Goal: Task Accomplishment & Management: Manage account settings

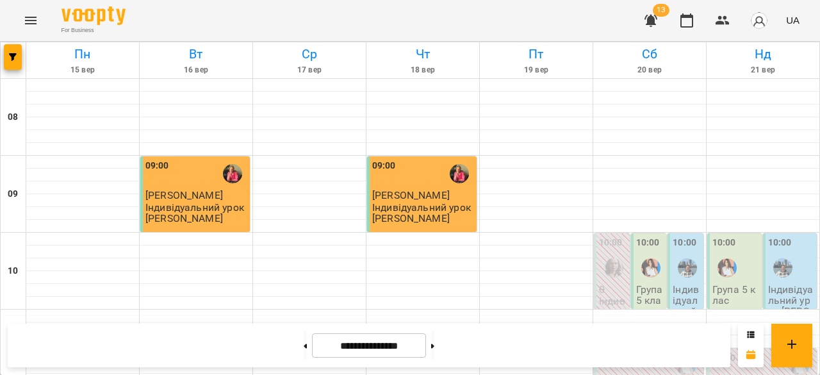
scroll to position [416, 0]
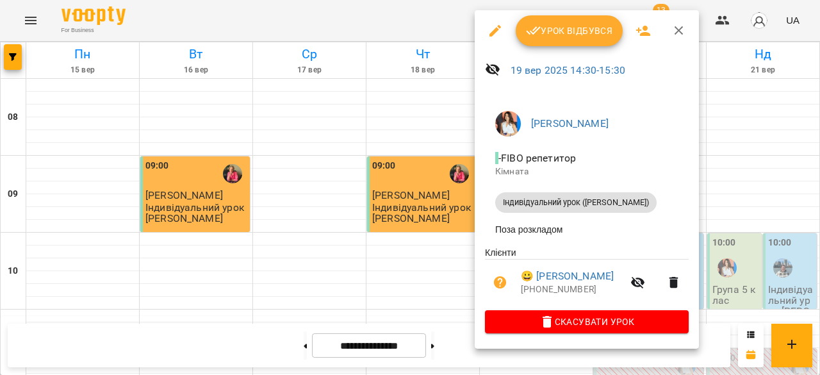
click at [547, 28] on span "Урок відбувся" at bounding box center [569, 30] width 87 height 15
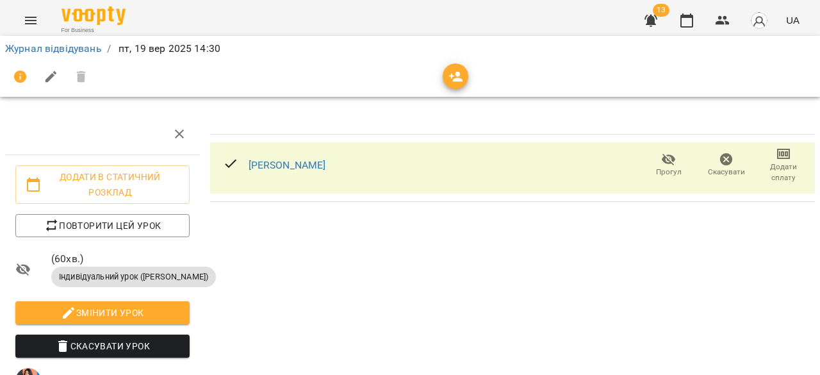
click at [771, 161] on span "Додати сплату" at bounding box center [783, 172] width 42 height 22
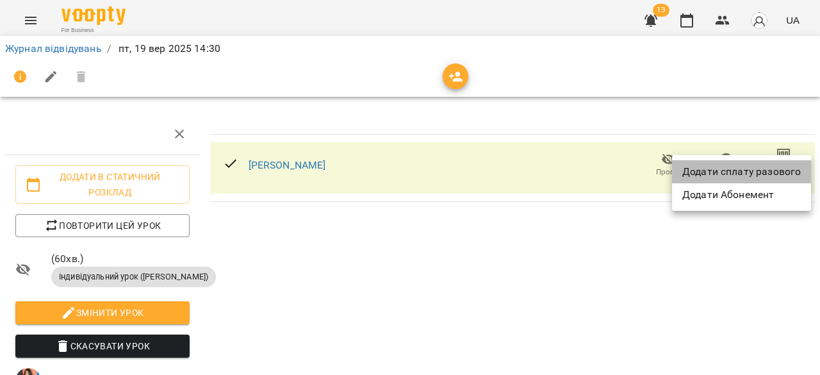
click at [773, 174] on li "Додати сплату разового" at bounding box center [741, 171] width 139 height 23
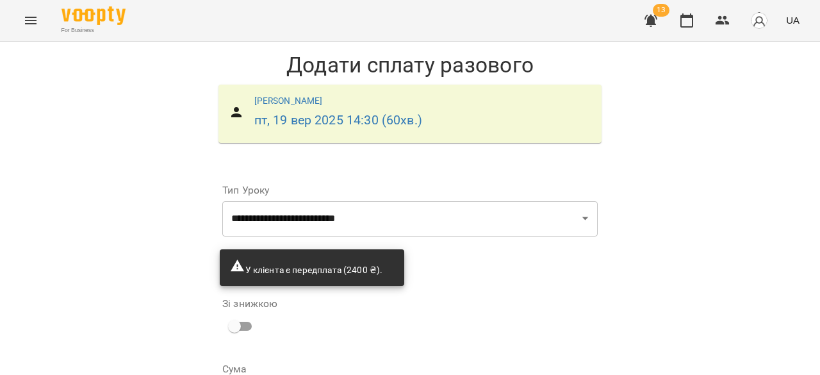
scroll to position [137, 0]
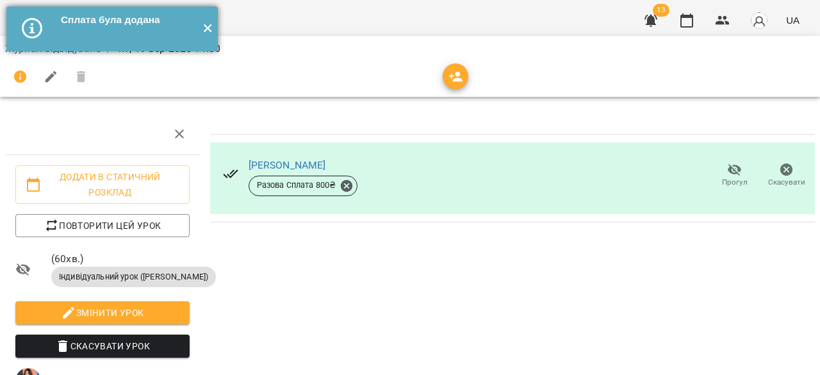
click at [207, 29] on button "✕" at bounding box center [207, 28] width 21 height 45
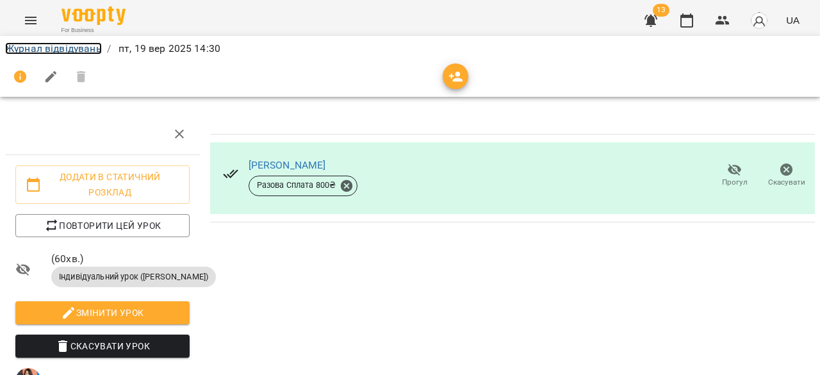
click at [70, 49] on link "Журнал відвідувань" at bounding box center [53, 48] width 97 height 12
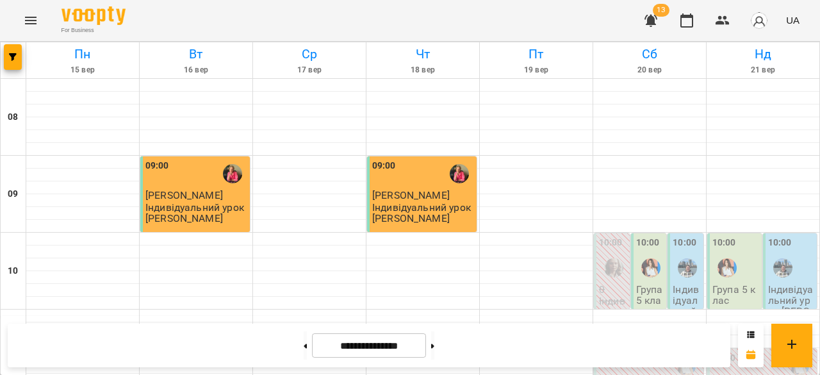
scroll to position [582, 0]
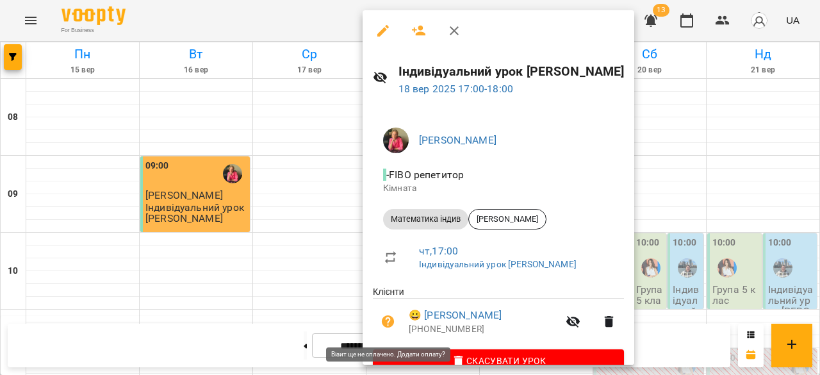
click at [389, 328] on icon "button" at bounding box center [388, 321] width 13 height 13
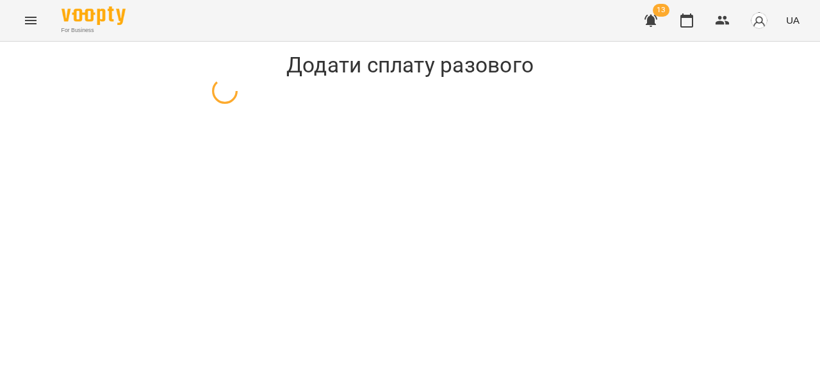
select select "**********"
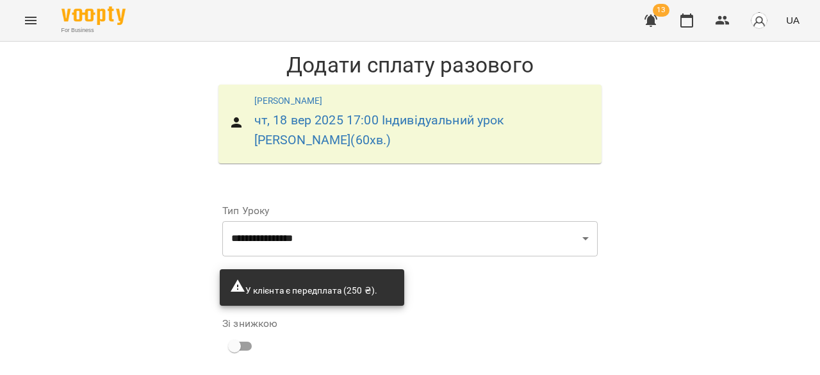
scroll to position [156, 0]
click at [525, 320] on input "*" at bounding box center [521, 338] width 110 height 36
type input "***"
type input "*"
type input "***"
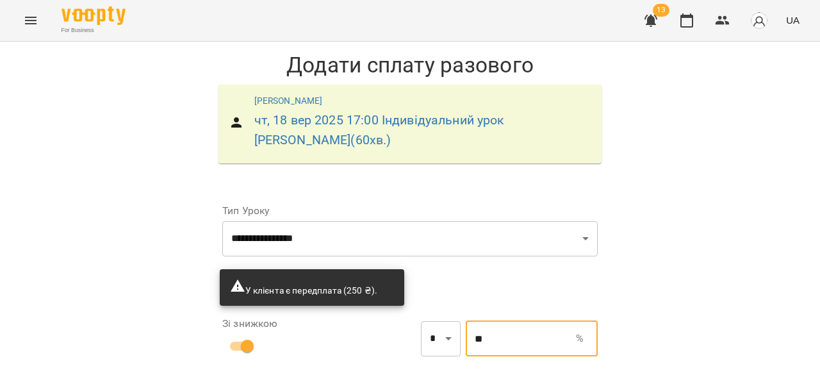
scroll to position [158, 0]
type input "**"
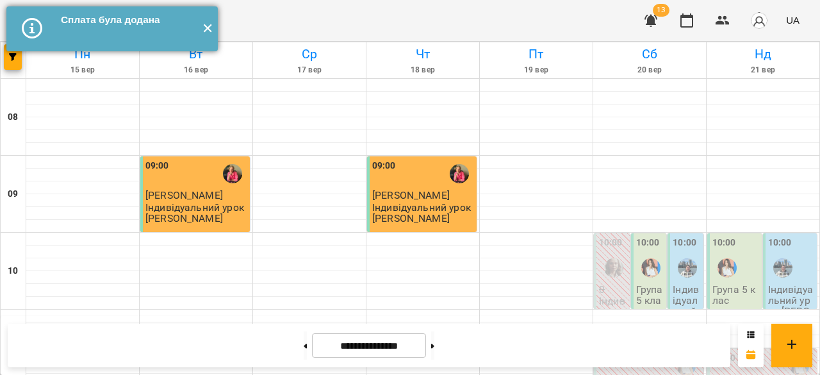
click at [207, 24] on button "✕" at bounding box center [207, 28] width 21 height 45
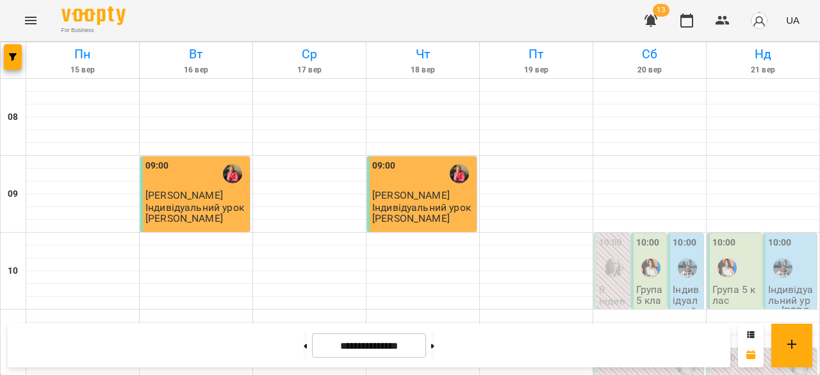
scroll to position [783, 0]
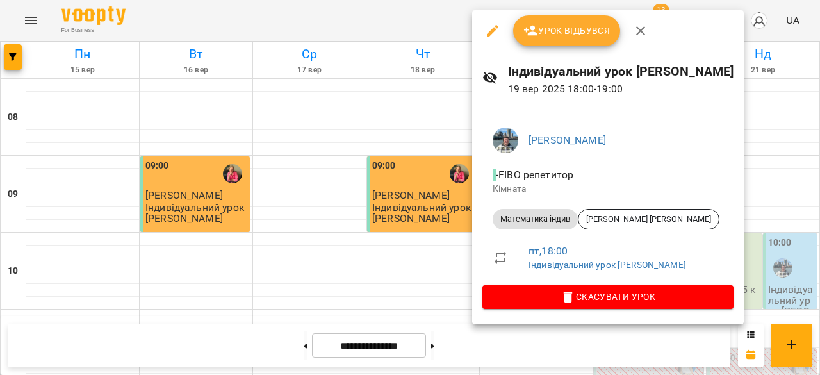
click at [452, 173] on div at bounding box center [410, 187] width 820 height 375
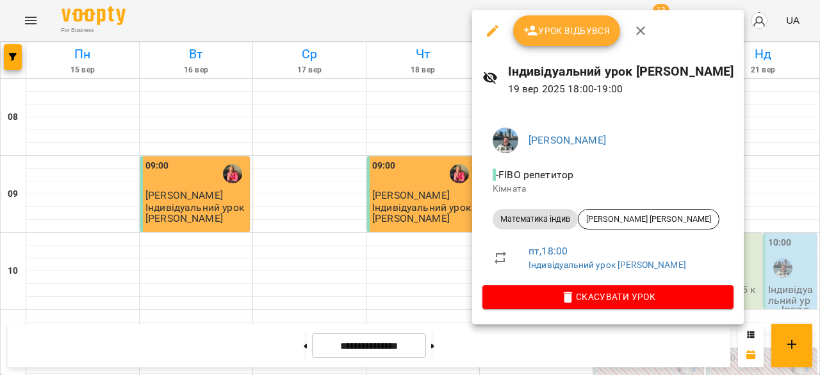
click at [433, 152] on div at bounding box center [410, 187] width 820 height 375
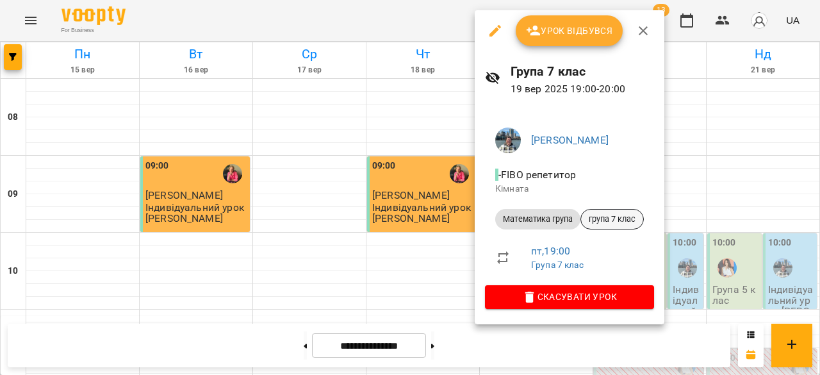
click at [621, 226] on div "група 7 клас" at bounding box center [611, 219] width 63 height 20
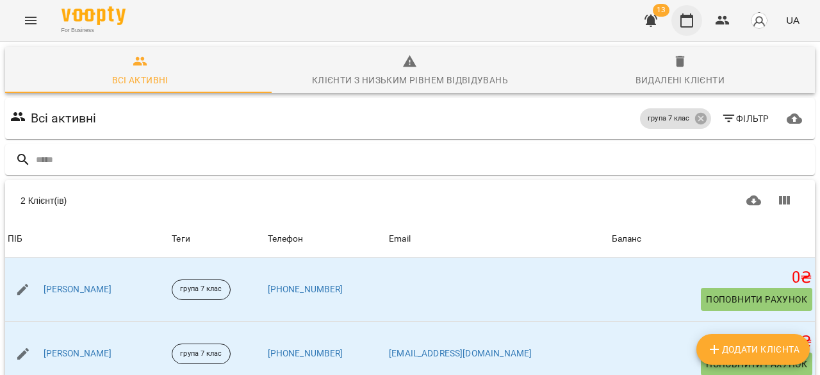
click at [684, 23] on icon "button" at bounding box center [686, 20] width 15 height 15
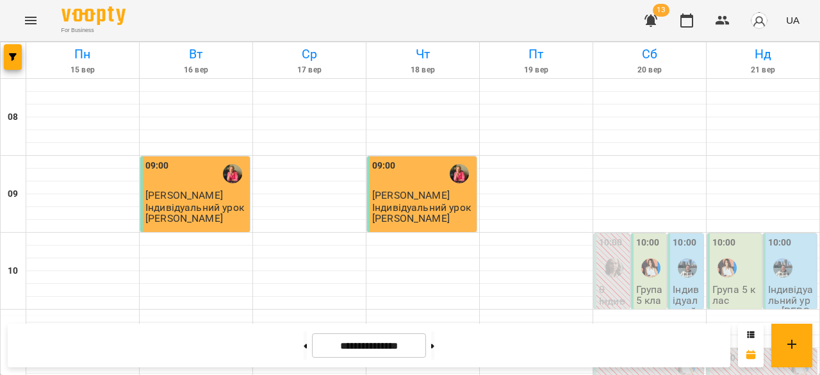
scroll to position [790, 0]
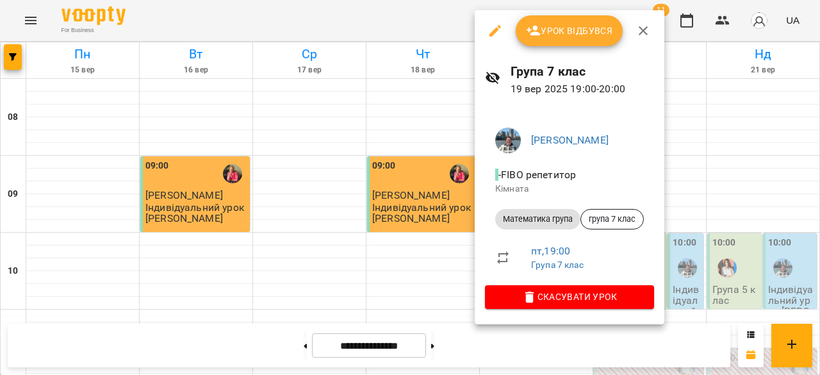
click at [737, 192] on div at bounding box center [410, 187] width 820 height 375
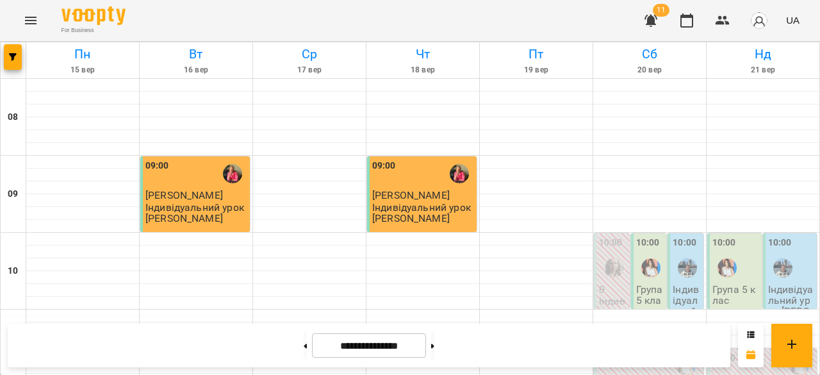
scroll to position [752, 0]
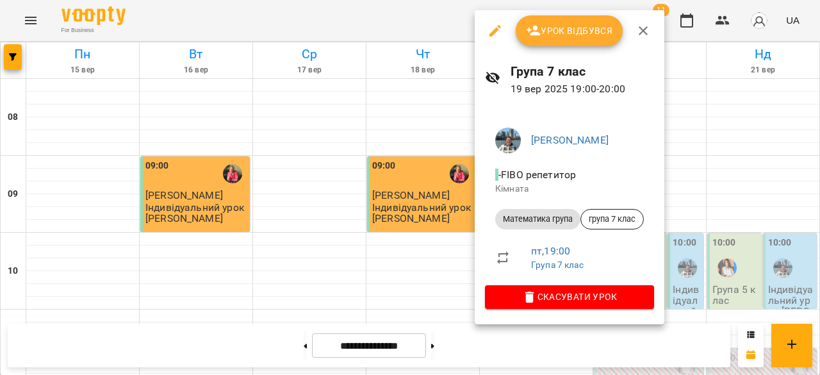
click at [756, 165] on div at bounding box center [410, 187] width 820 height 375
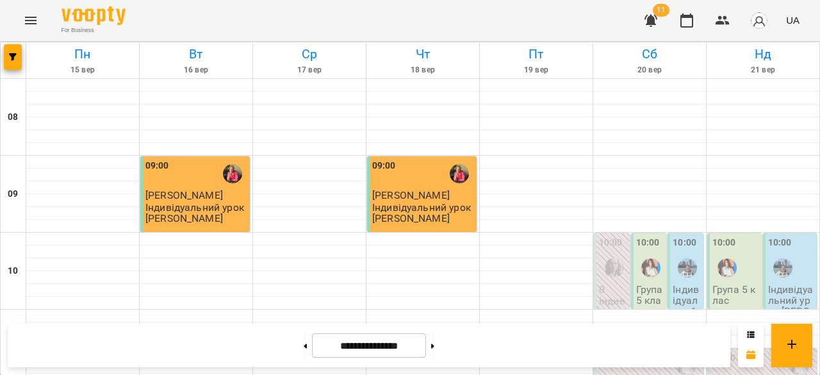
scroll to position [844, 0]
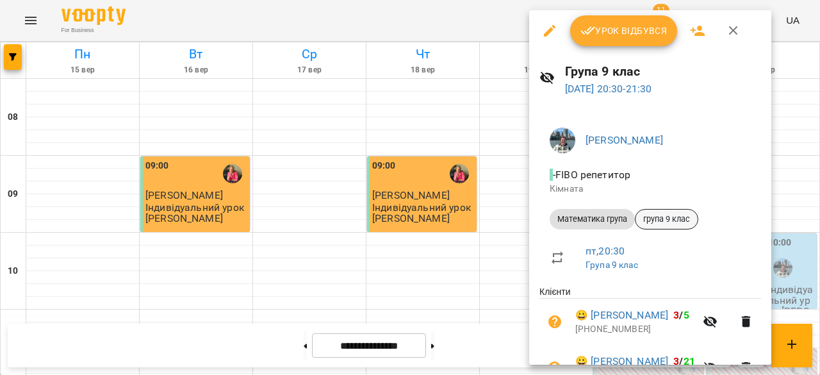
click at [671, 221] on span "група 9 клас" at bounding box center [666, 219] width 62 height 12
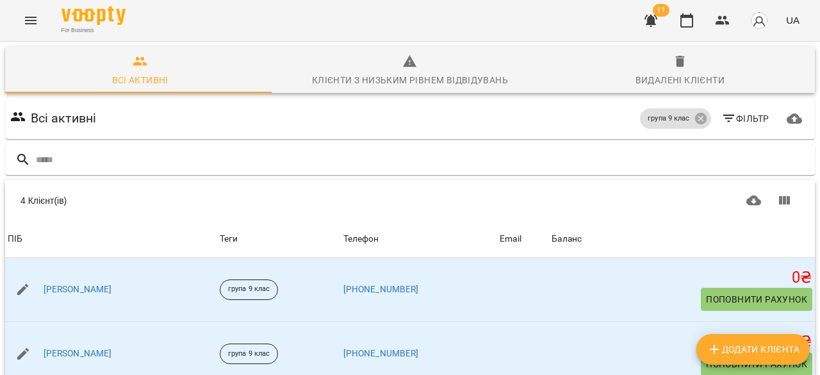
scroll to position [167, 0]
click at [693, 10] on button "button" at bounding box center [686, 20] width 31 height 31
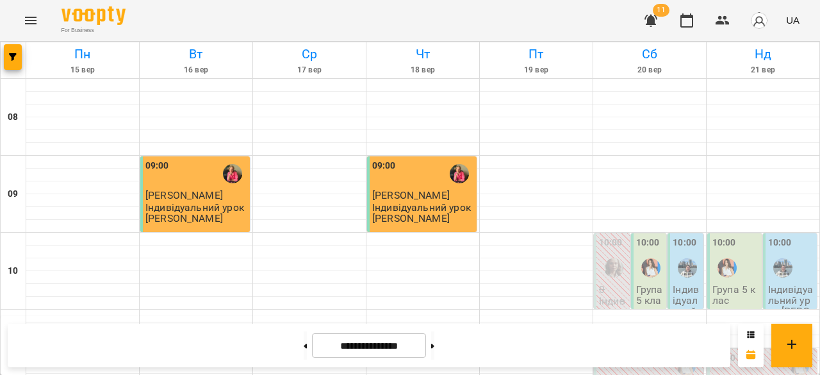
scroll to position [809, 0]
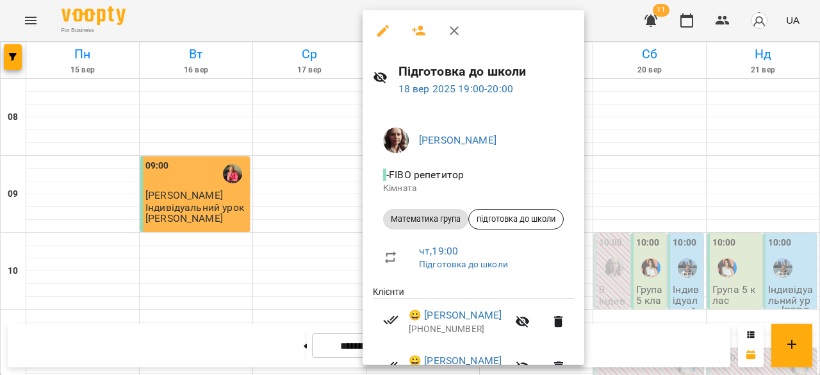
click at [735, 238] on div at bounding box center [410, 187] width 820 height 375
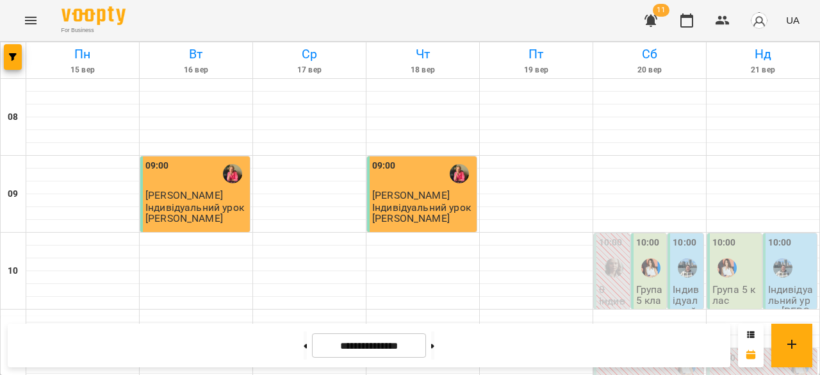
scroll to position [681, 0]
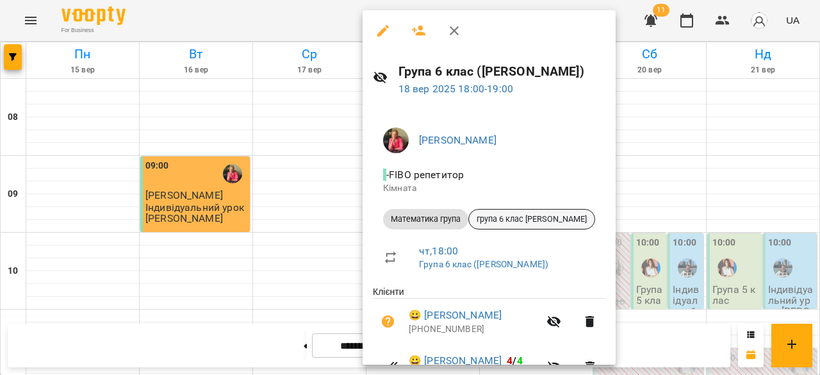
click at [514, 219] on span "група 6 клас [PERSON_NAME]" at bounding box center [532, 219] width 126 height 12
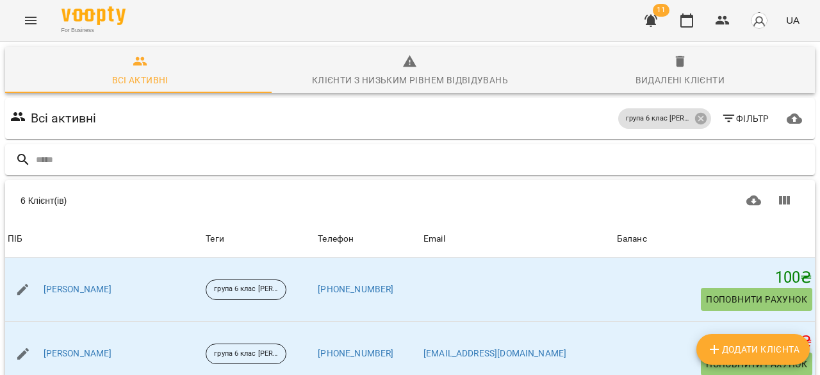
scroll to position [69, 0]
click at [694, 17] on icon "button" at bounding box center [686, 20] width 15 height 15
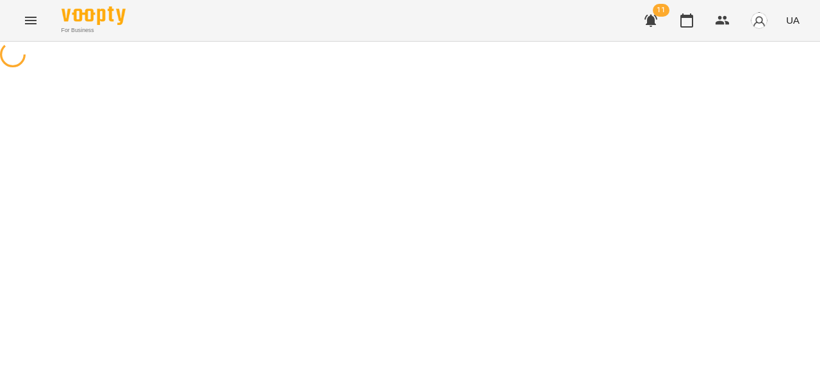
click at [352, 70] on div at bounding box center [410, 56] width 820 height 29
